Goal: Use online tool/utility

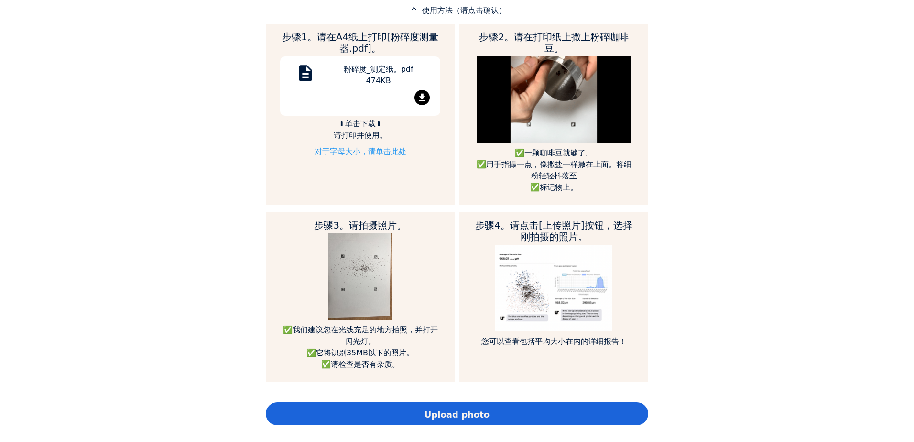
scroll to position [430, 0]
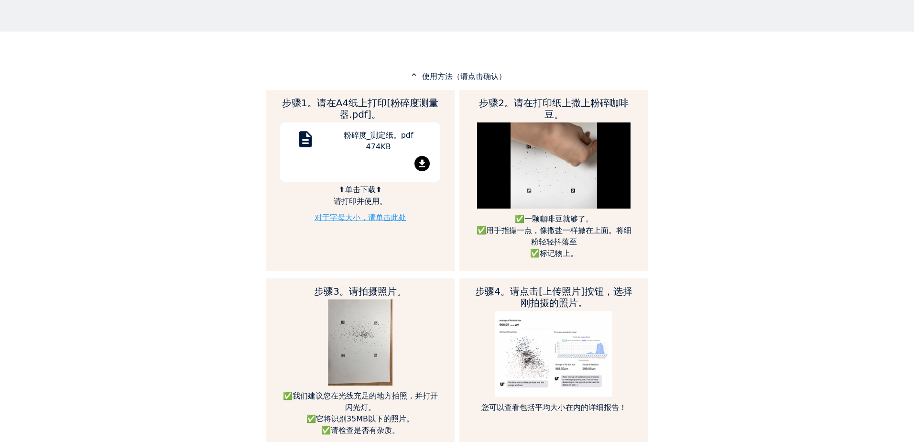
click at [370, 217] on link "对于字母大小，请单击此处" at bounding box center [360, 217] width 92 height 9
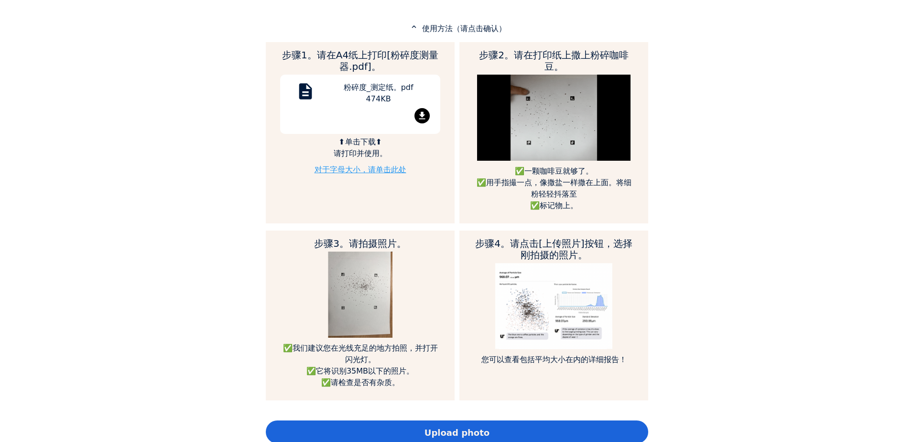
scroll to position [574, 0]
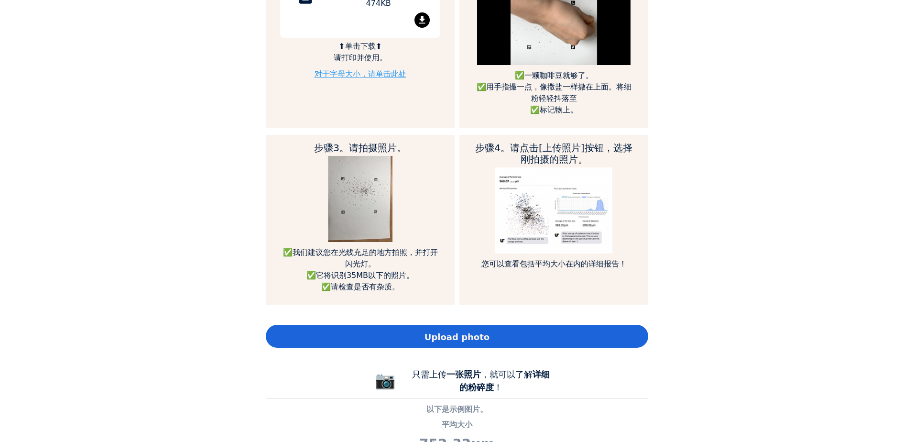
click at [446, 339] on span "Upload photo" at bounding box center [456, 336] width 65 height 13
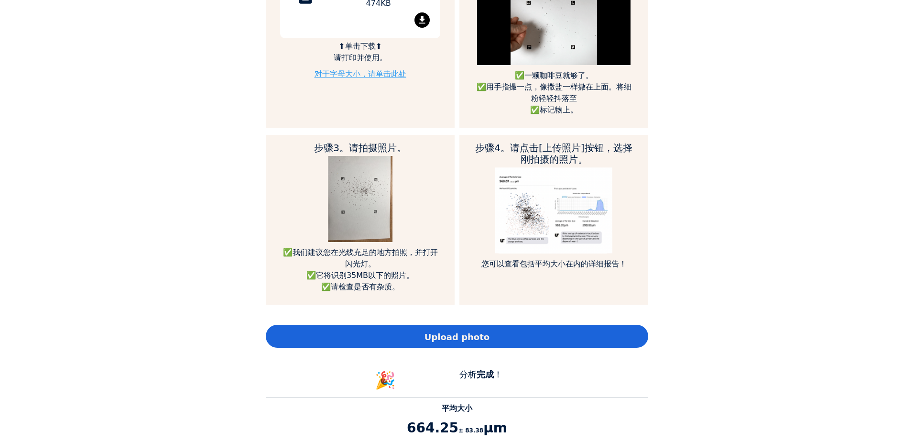
click at [482, 335] on span "Upload photo" at bounding box center [456, 336] width 65 height 13
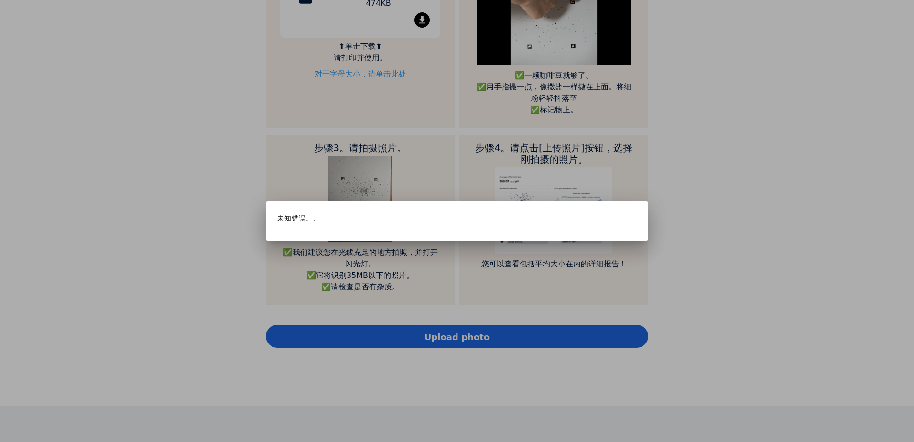
click at [466, 334] on div at bounding box center [457, 221] width 914 height 442
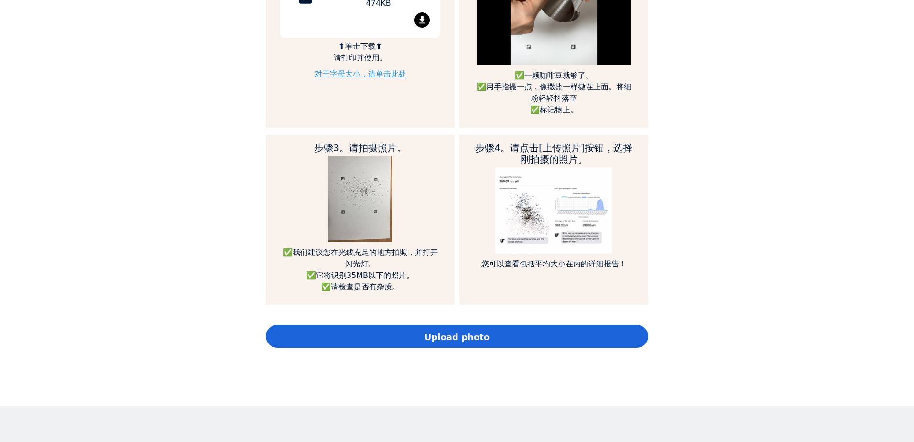
click at [452, 337] on span "Upload photo" at bounding box center [456, 336] width 65 height 13
click at [459, 336] on span "Upload photo" at bounding box center [456, 336] width 65 height 13
click at [481, 340] on span "Upload photo" at bounding box center [456, 336] width 65 height 13
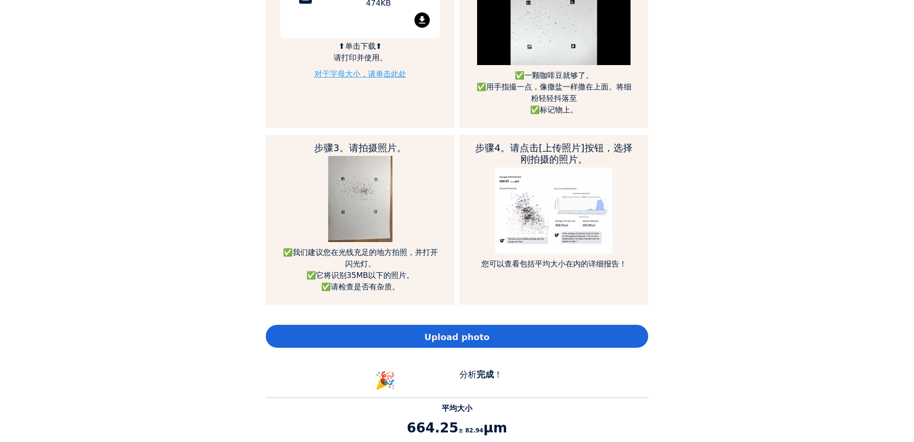
scroll to position [1256, 382]
click at [422, 339] on div "Upload photo" at bounding box center [457, 336] width 382 height 23
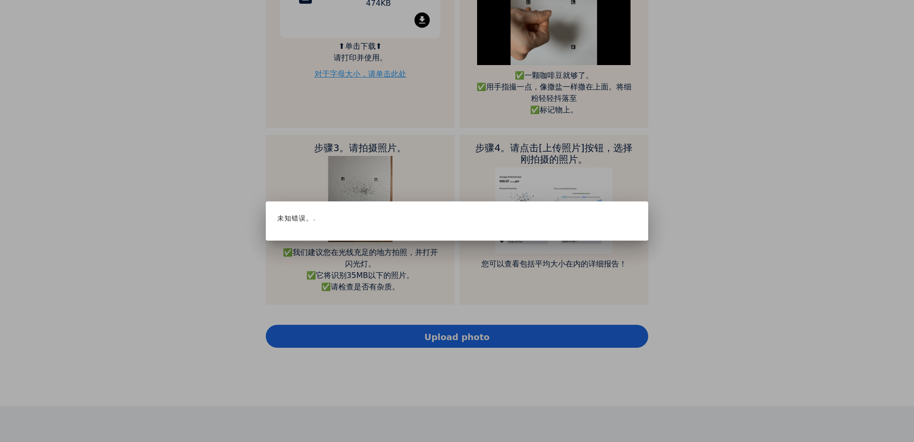
click at [446, 334] on div at bounding box center [457, 221] width 914 height 442
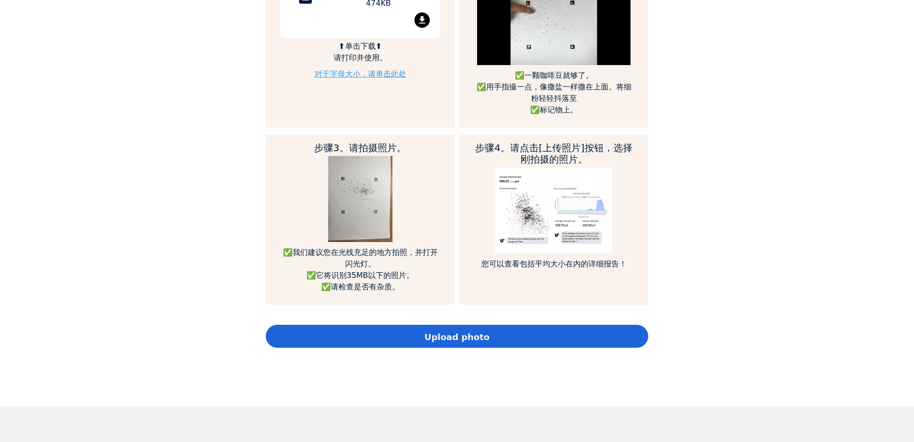
click at [415, 340] on div "Upload photo" at bounding box center [457, 336] width 382 height 23
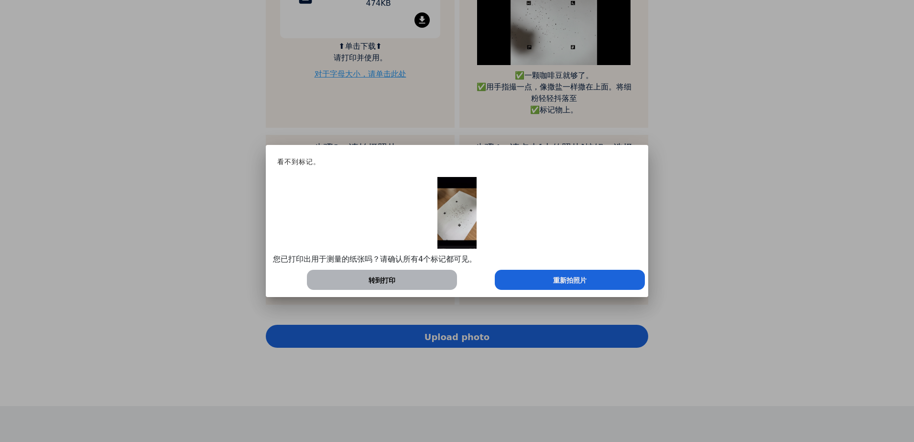
click at [181, 265] on div at bounding box center [457, 221] width 914 height 442
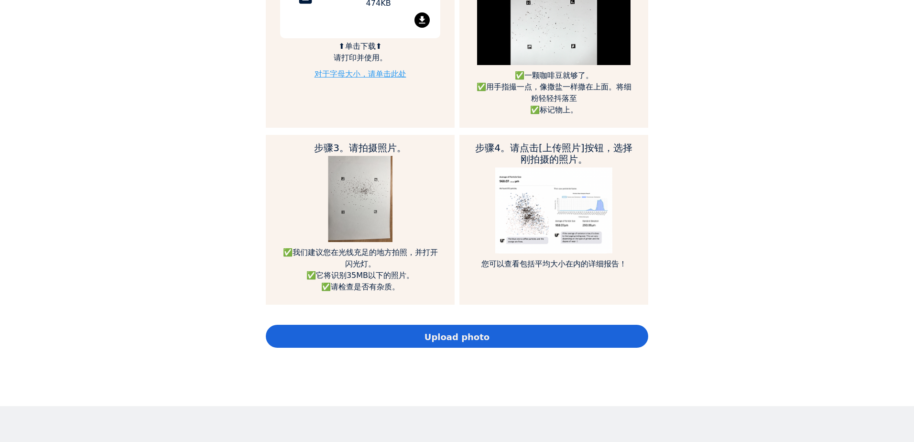
click at [399, 338] on div "Upload photo" at bounding box center [457, 336] width 382 height 23
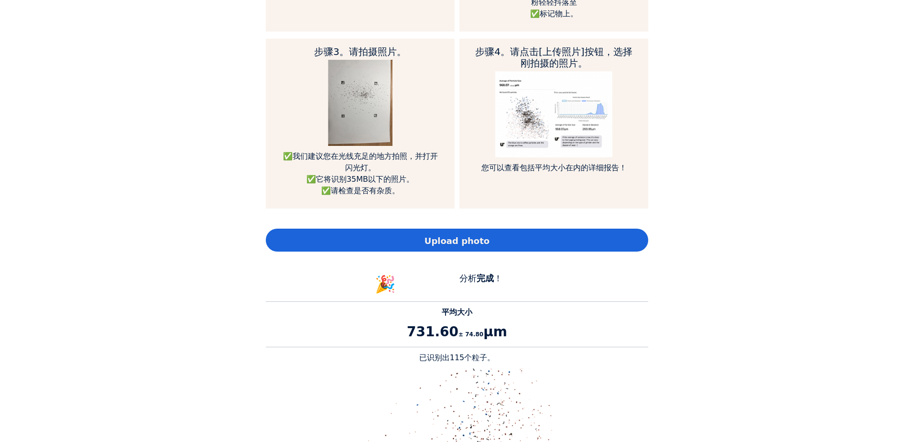
scroll to position [669, 0]
click at [437, 238] on span "Upload photo" at bounding box center [456, 241] width 65 height 13
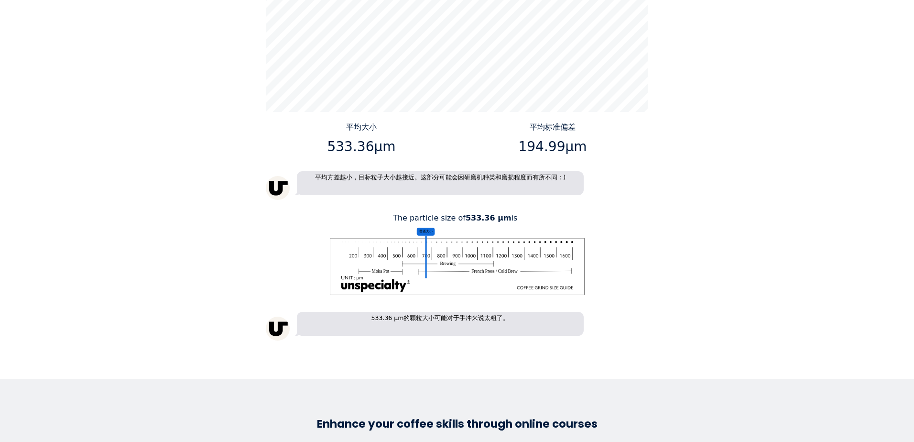
scroll to position [1338, 0]
